Goal: Transaction & Acquisition: Obtain resource

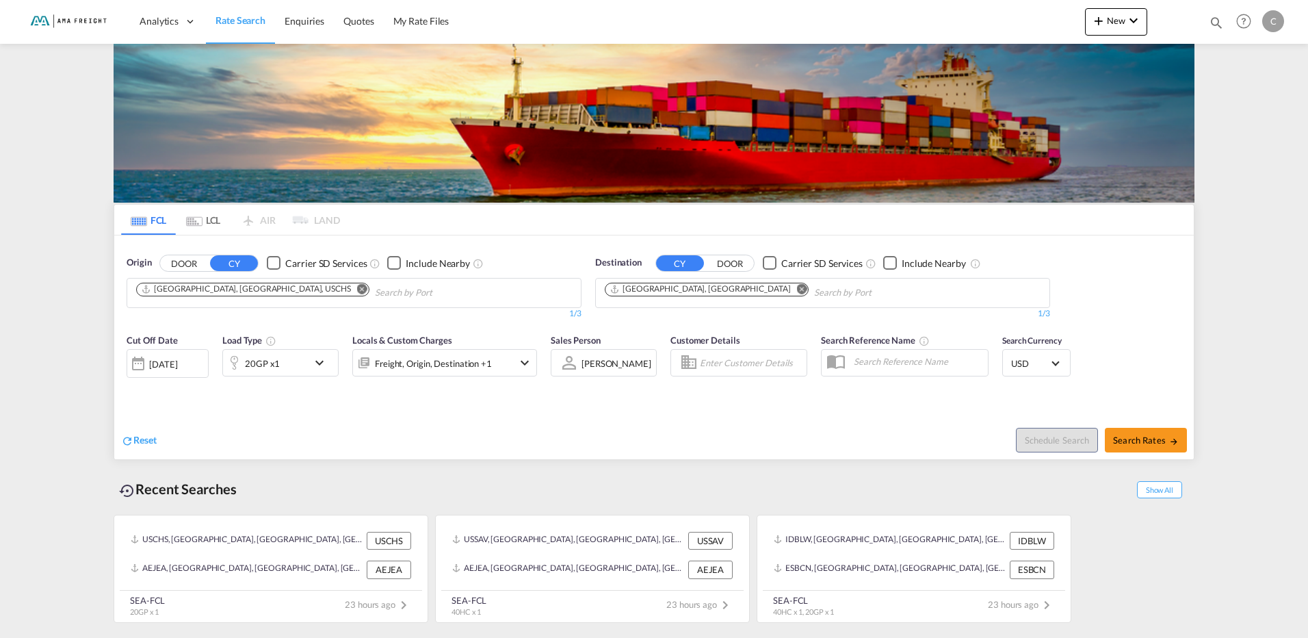
click at [357, 287] on md-icon "Remove" at bounding box center [362, 288] width 10 height 10
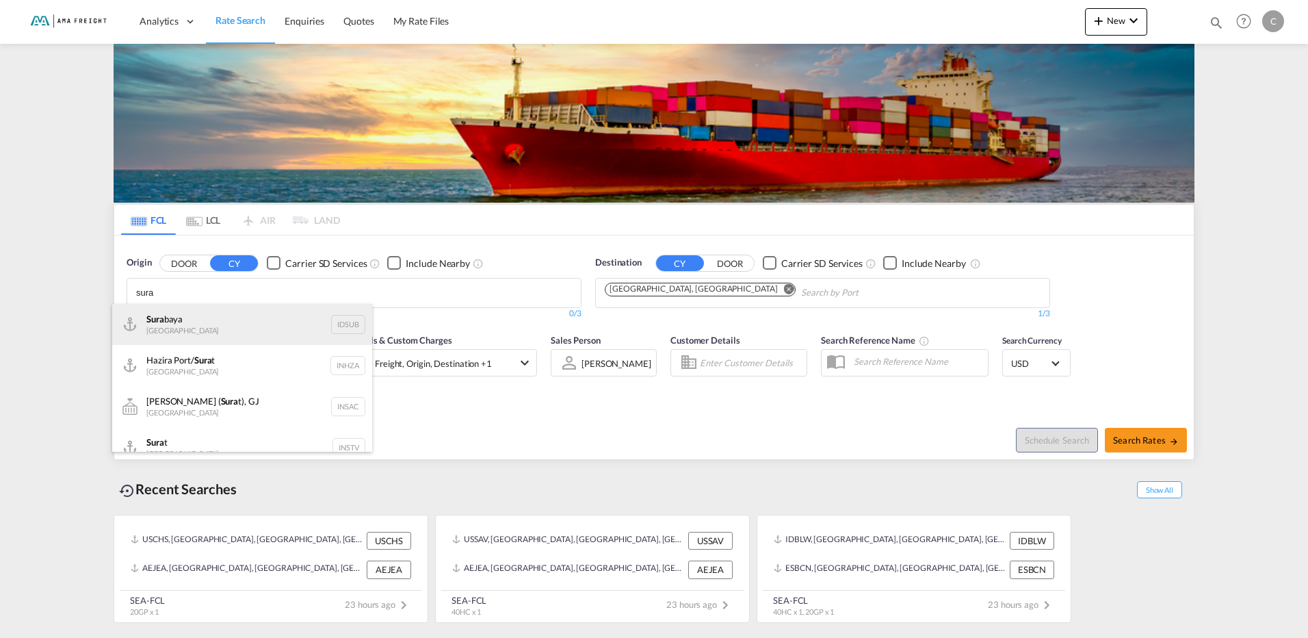
type input "sura"
click at [246, 315] on div "Sura baya [GEOGRAPHIC_DATA] IDSUB" at bounding box center [242, 324] width 260 height 41
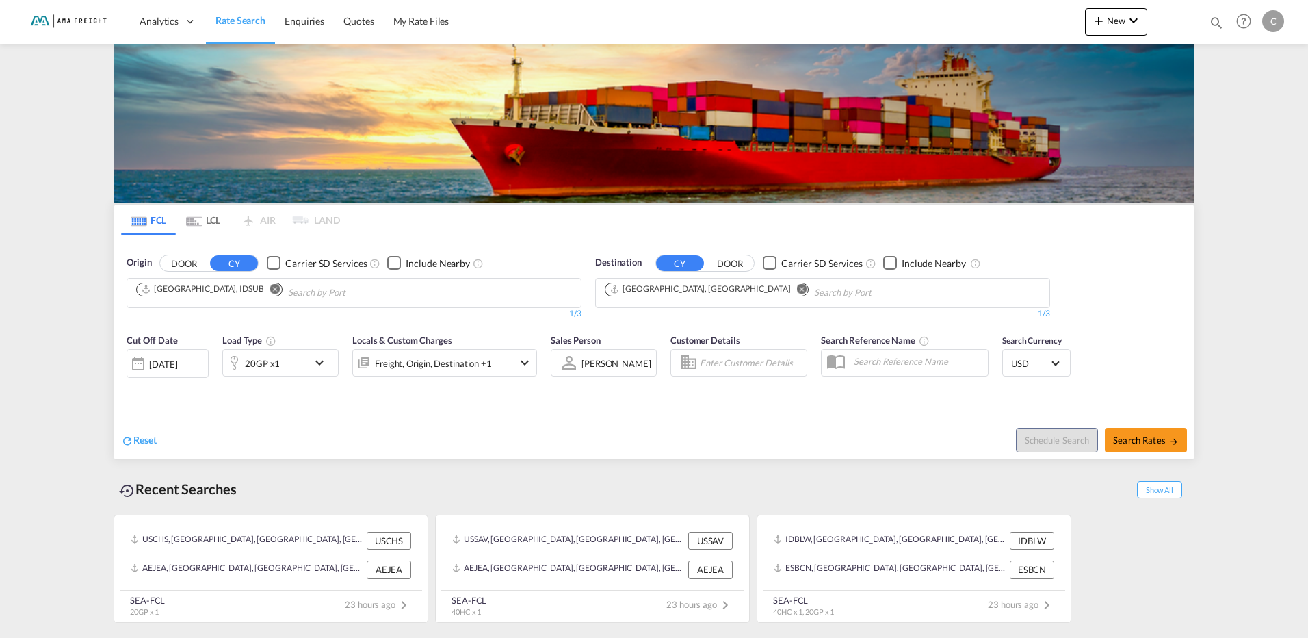
click at [797, 287] on md-icon "Remove" at bounding box center [802, 288] width 10 height 10
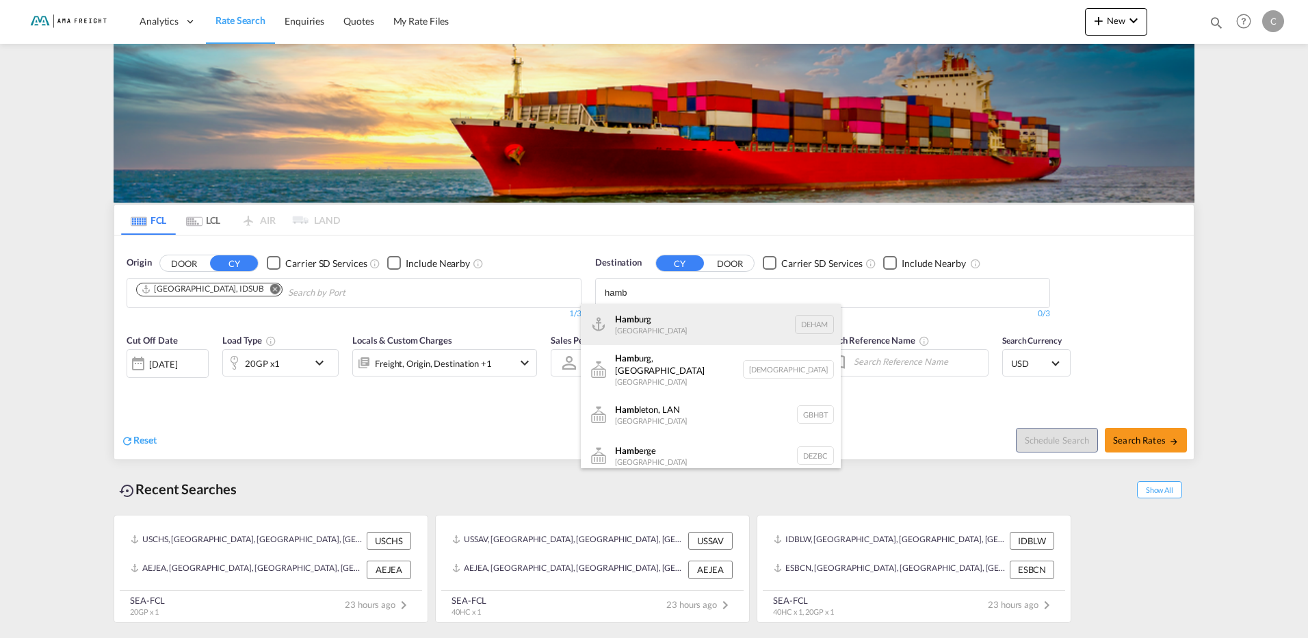
type input "hamb"
click at [681, 325] on div "Hamb urg [GEOGRAPHIC_DATA] [GEOGRAPHIC_DATA]" at bounding box center [711, 324] width 260 height 41
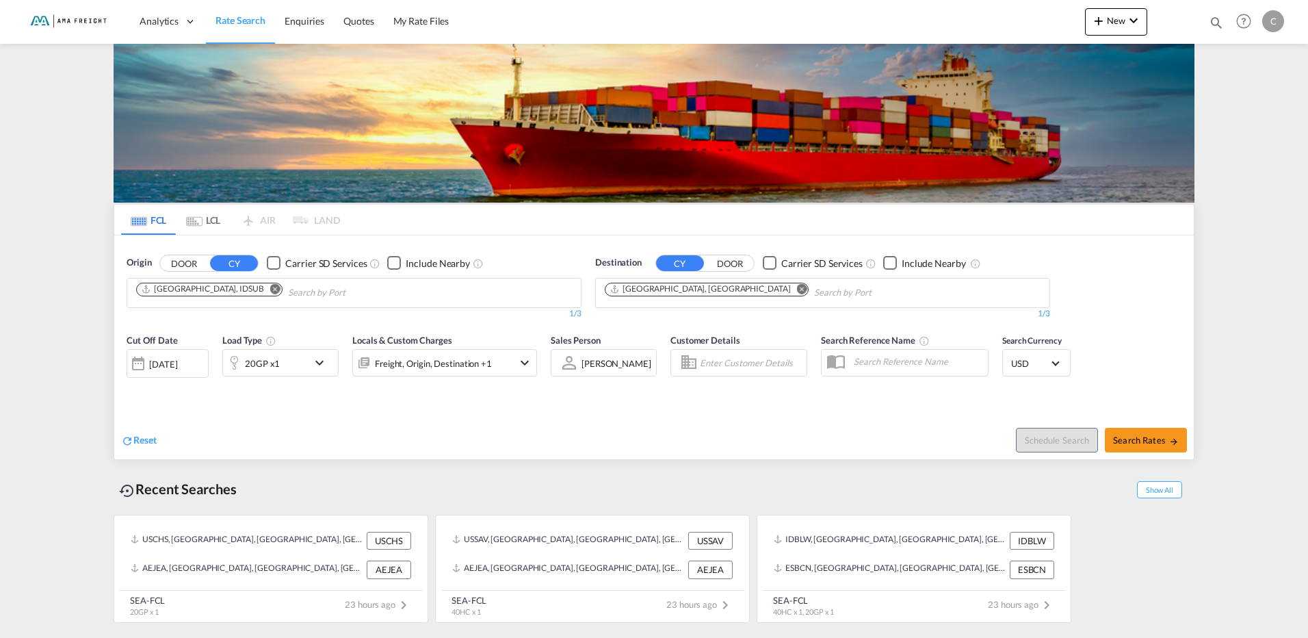
click at [321, 366] on md-icon "icon-chevron-down" at bounding box center [322, 362] width 23 height 16
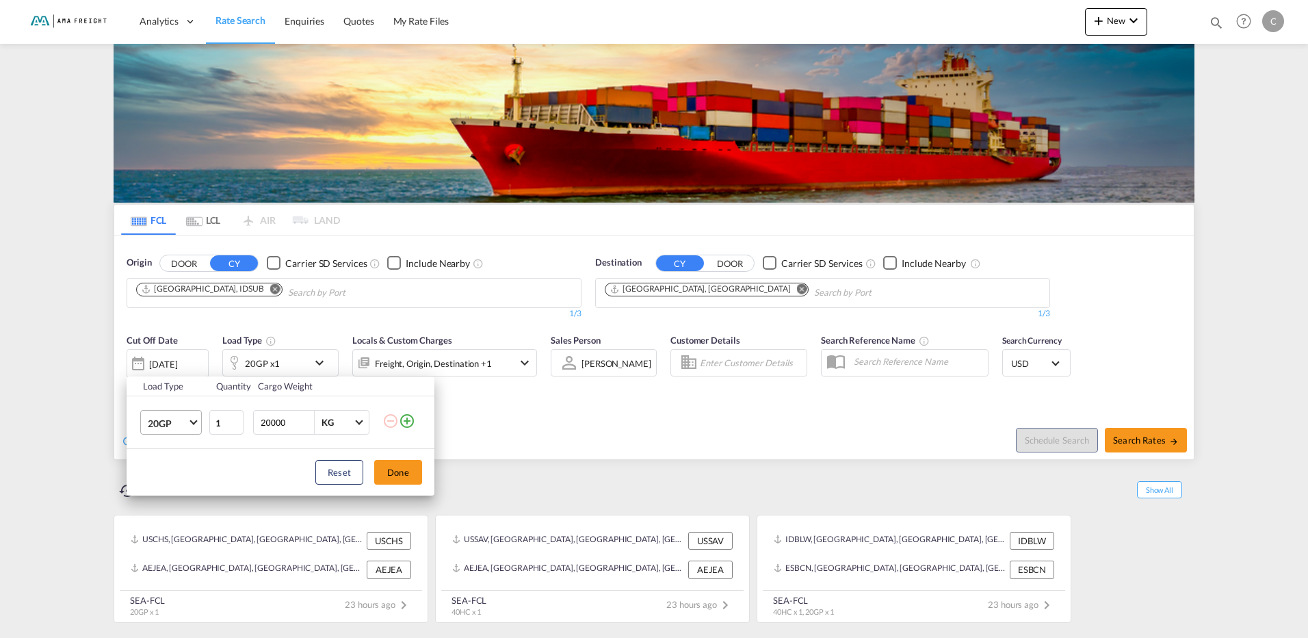
click at [185, 419] on span "20GP" at bounding box center [168, 424] width 40 height 14
click at [172, 484] on div "40HC" at bounding box center [160, 489] width 25 height 14
click at [402, 474] on button "Done" at bounding box center [398, 472] width 48 height 25
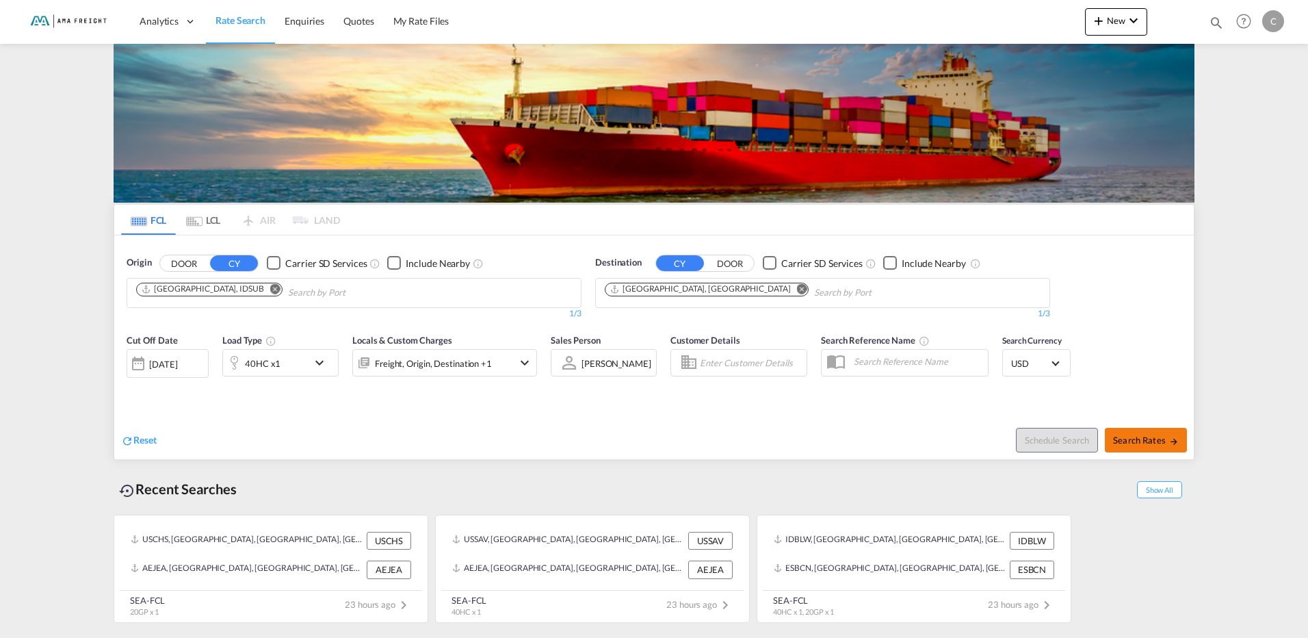
click at [1164, 443] on span "Search Rates" at bounding box center [1146, 439] width 66 height 11
type input "IDSUB to DEHAM / [DATE]"
